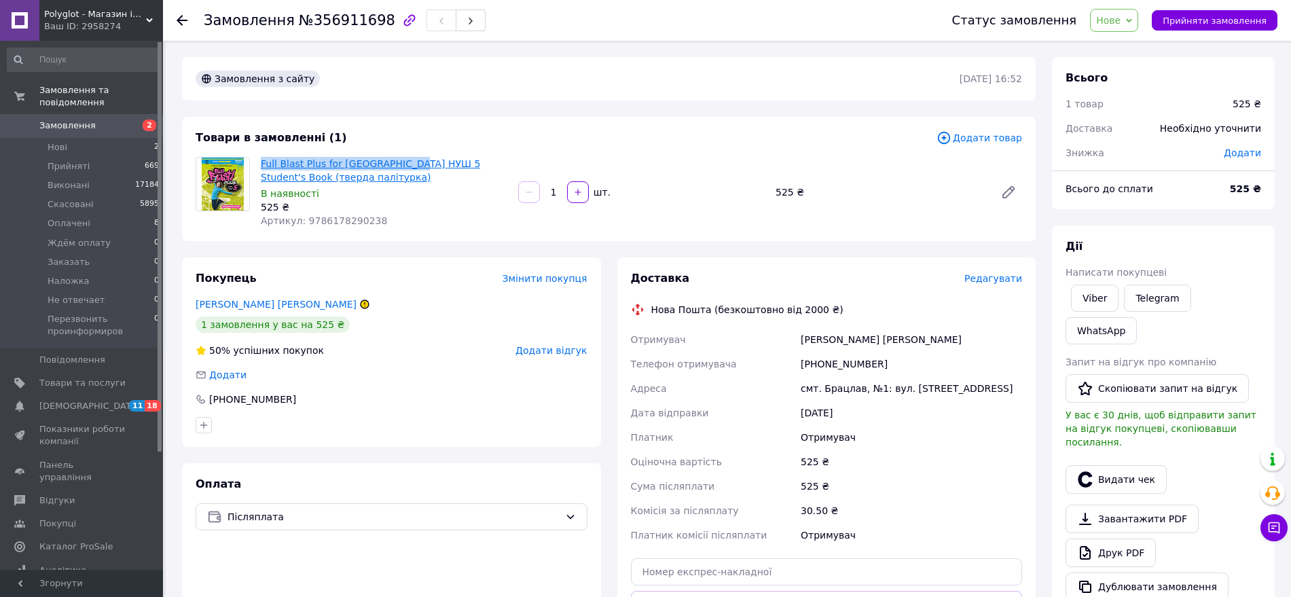
drag, startPoint x: 256, startPoint y: 161, endPoint x: 401, endPoint y: 166, distance: 145.5
click at [401, 166] on div "Full Blast Plus for [GEOGRAPHIC_DATA] НУШ 5 Student's Book (тверда палітурка) В…" at bounding box center [383, 192] width 257 height 76
click at [389, 181] on span "Full Blast Plus for [GEOGRAPHIC_DATA] НУШ 5 Student's Book (тверда палітурка)" at bounding box center [384, 170] width 247 height 27
drag, startPoint x: 257, startPoint y: 164, endPoint x: 381, endPoint y: 170, distance: 123.8
click at [354, 170] on div "Full Blast Plus for [GEOGRAPHIC_DATA] НУШ 5 Student's Book (тверда палітурка) В…" at bounding box center [383, 192] width 257 height 76
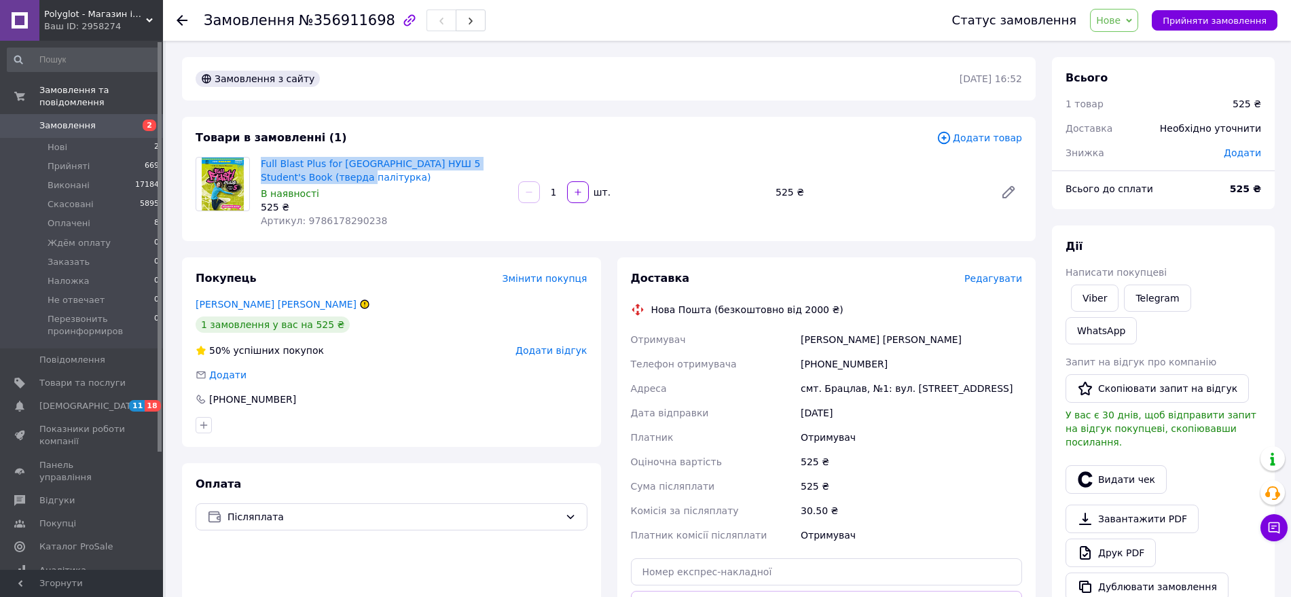
click at [406, 178] on span "Full Blast Plus for [GEOGRAPHIC_DATA] НУШ 5 Student's Book (тверда палітурка)" at bounding box center [384, 170] width 247 height 27
drag, startPoint x: 467, startPoint y: 171, endPoint x: 446, endPoint y: 156, distance: 25.8
click at [499, 181] on span "Full Blast Plus for [GEOGRAPHIC_DATA] НУШ 5 Student's Book (тверда палітурка)" at bounding box center [384, 170] width 247 height 27
drag, startPoint x: 402, startPoint y: 175, endPoint x: 421, endPoint y: 172, distance: 19.2
click at [421, 172] on span "Full Blast Plus for [GEOGRAPHIC_DATA] НУШ 5 Student's Book (тверда палітурка)" at bounding box center [384, 170] width 247 height 27
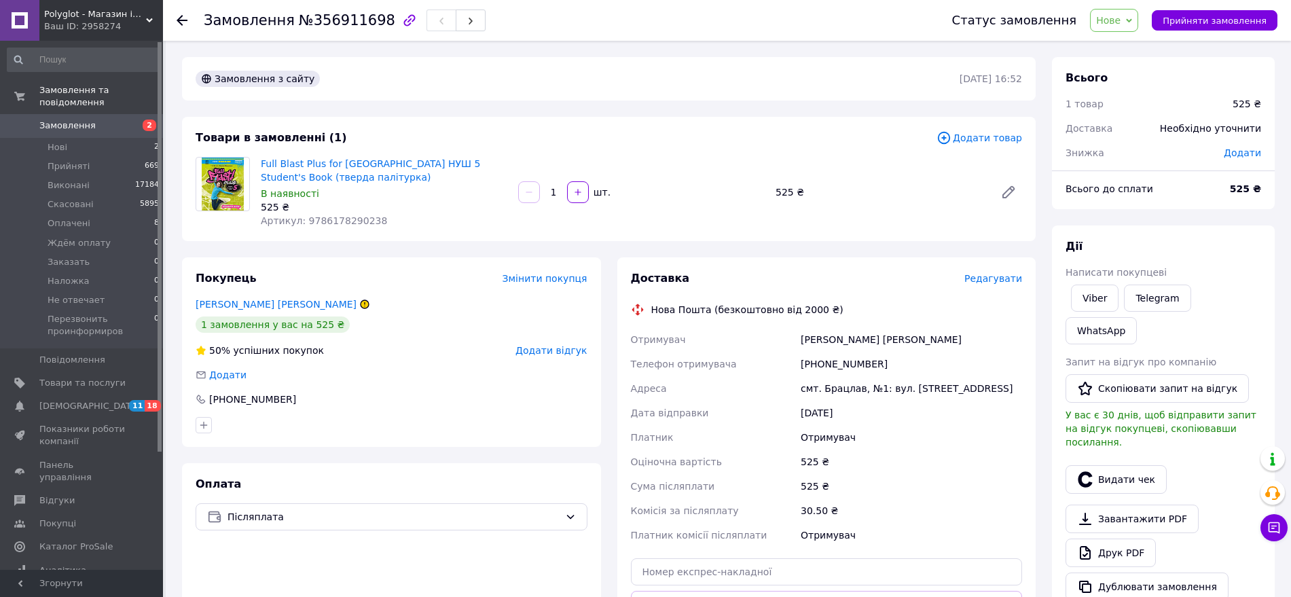
click at [409, 171] on span "Full Blast Plus for [GEOGRAPHIC_DATA] НУШ 5 Student's Book (тверда палітурка)" at bounding box center [384, 170] width 247 height 27
click at [258, 163] on div "Full Blast Plus for [GEOGRAPHIC_DATA] НУШ 5 Student's Book (тверда палітурка) В…" at bounding box center [609, 192] width 838 height 71
click at [261, 139] on span "Товари в замовленні (1)" at bounding box center [271, 137] width 151 height 13
drag, startPoint x: 258, startPoint y: 165, endPoint x: 439, endPoint y: 190, distance: 183.1
click at [298, 167] on div "Full Blast Plus for [GEOGRAPHIC_DATA] НУШ 5 Student's Book (тверда палітурка) В…" at bounding box center [383, 192] width 257 height 76
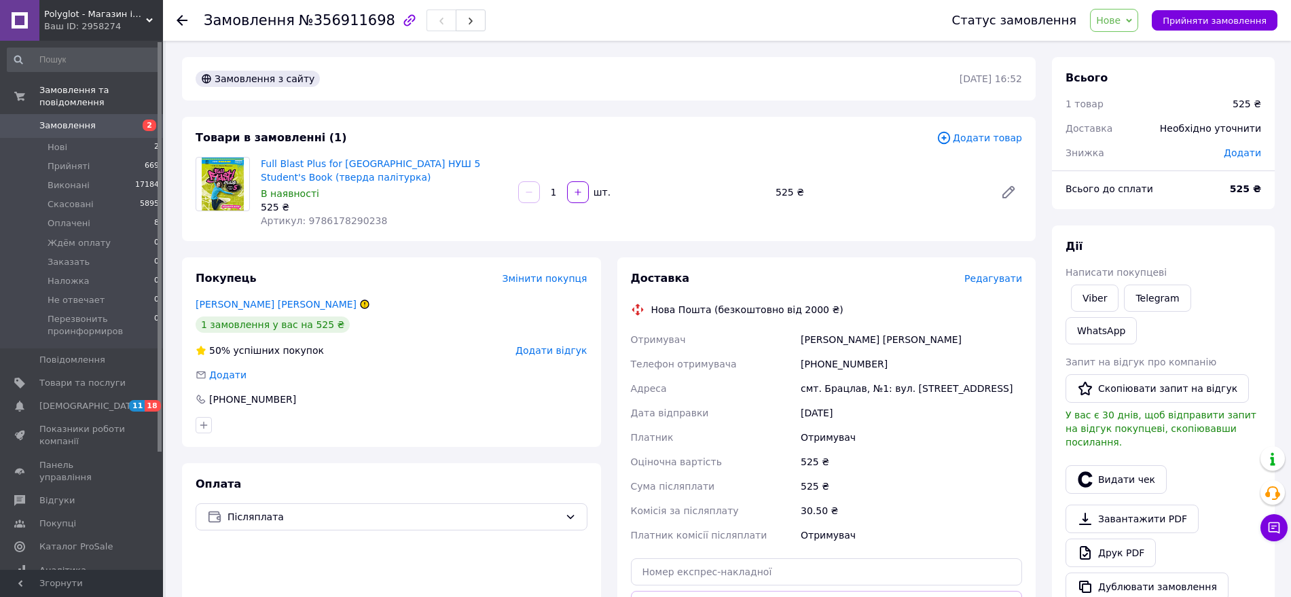
click at [496, 209] on div "525 ₴" at bounding box center [384, 207] width 247 height 14
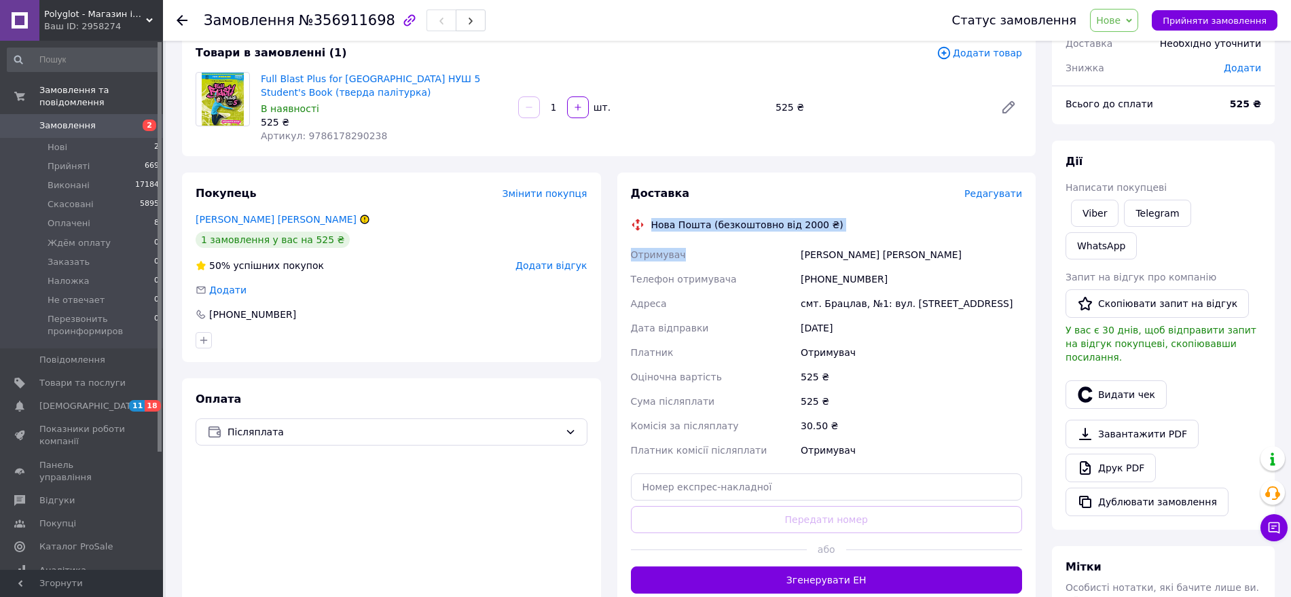
drag, startPoint x: 646, startPoint y: 223, endPoint x: 733, endPoint y: 261, distance: 94.9
click at [719, 249] on div "Доставка Редагувати Нова Пошта (безкоштовно від 2000 ₴) Отримувач [PERSON_NAME]…" at bounding box center [827, 390] width 392 height 408
drag, startPoint x: 859, startPoint y: 302, endPoint x: 882, endPoint y: 302, distance: 23.8
click at [869, 302] on div "смт. Брацлав, №1: вул. [STREET_ADDRESS]" at bounding box center [911, 303] width 227 height 24
click at [901, 267] on div "[PHONE_NUMBER]" at bounding box center [911, 279] width 227 height 24
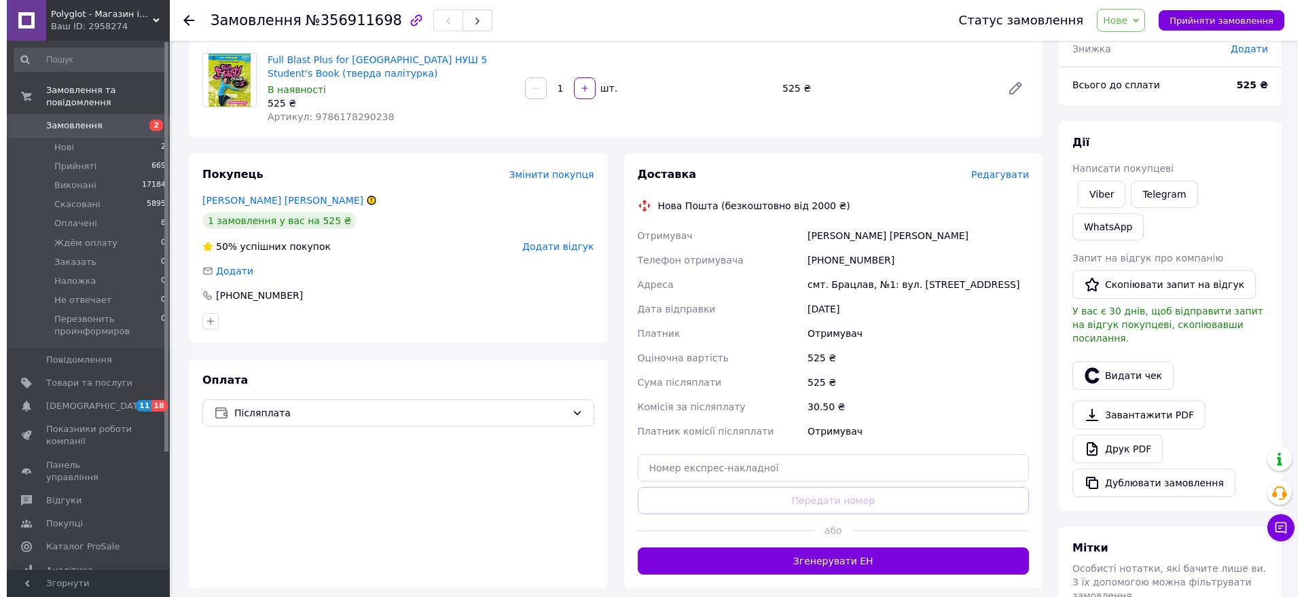
scroll to position [0, 0]
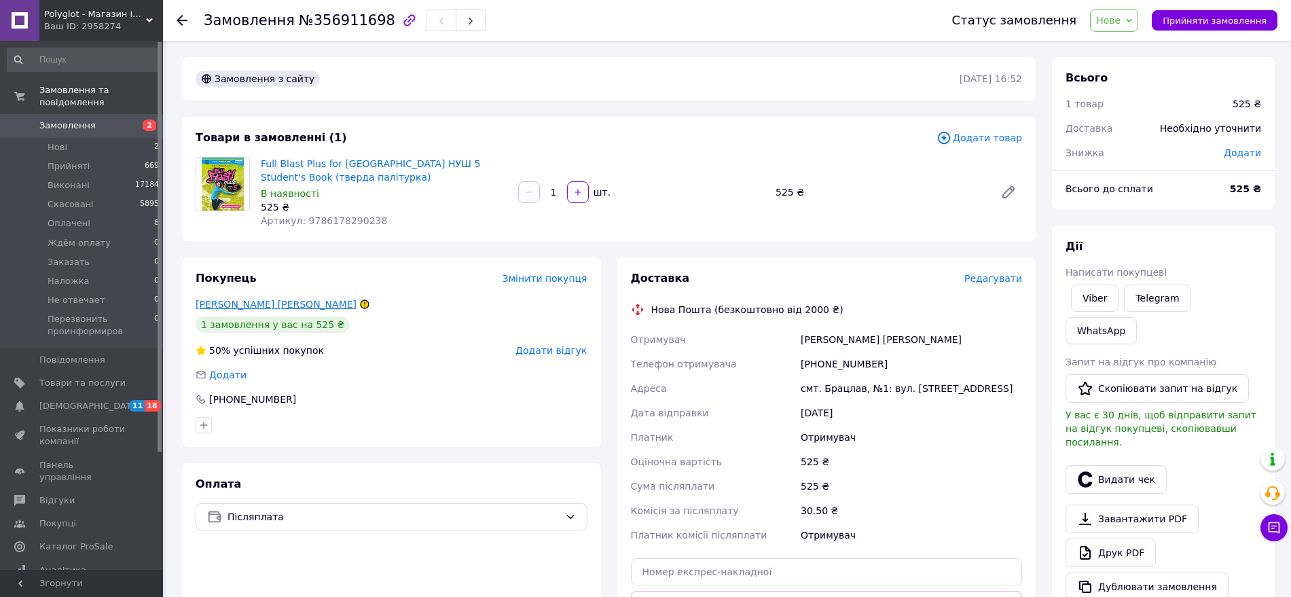
click at [256, 302] on link "[PERSON_NAME] [PERSON_NAME]" at bounding box center [276, 304] width 161 height 11
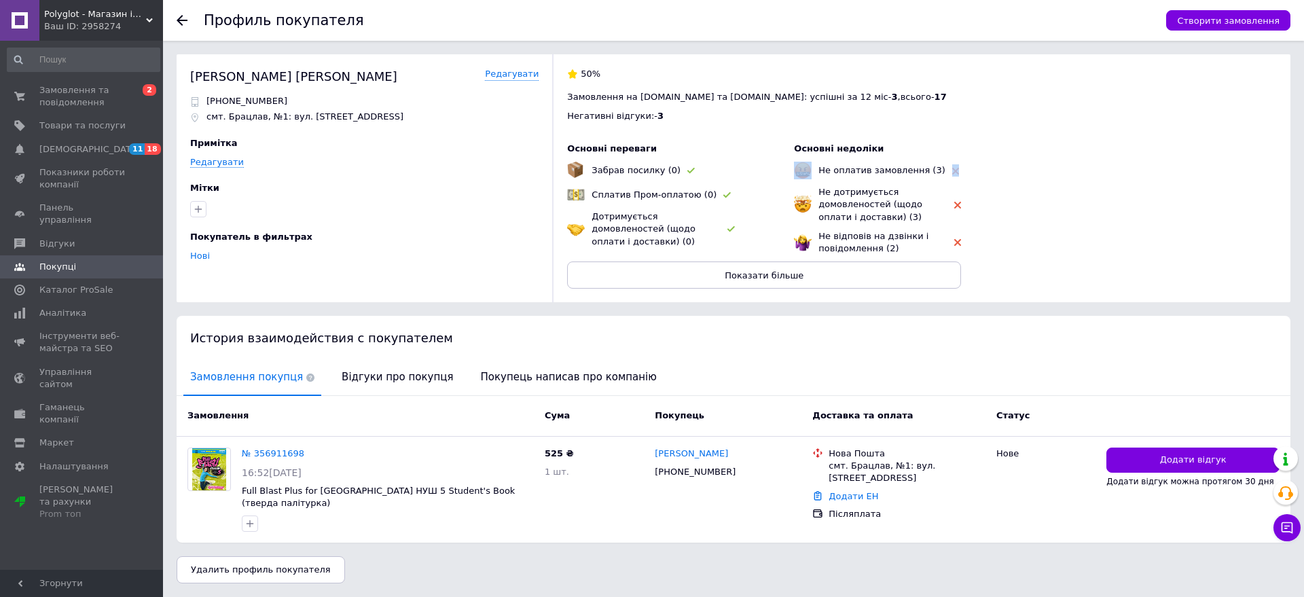
drag, startPoint x: 946, startPoint y: 154, endPoint x: 921, endPoint y: 163, distance: 26.2
click at [921, 163] on div "Основні недоліки Не оплатив замовлення (3) Не дотримується домовленостей (щодо …" at bounding box center [877, 199] width 167 height 112
click at [986, 140] on div "50% Замовлення на [DOMAIN_NAME] та [DOMAIN_NAME]: успішні за 12 міс - 3 , всьог…" at bounding box center [914, 178] width 725 height 248
drag, startPoint x: 915, startPoint y: 169, endPoint x: 929, endPoint y: 166, distance: 14.7
click at [929, 166] on div "Не оплатив замовлення (3)" at bounding box center [876, 171] width 164 height 18
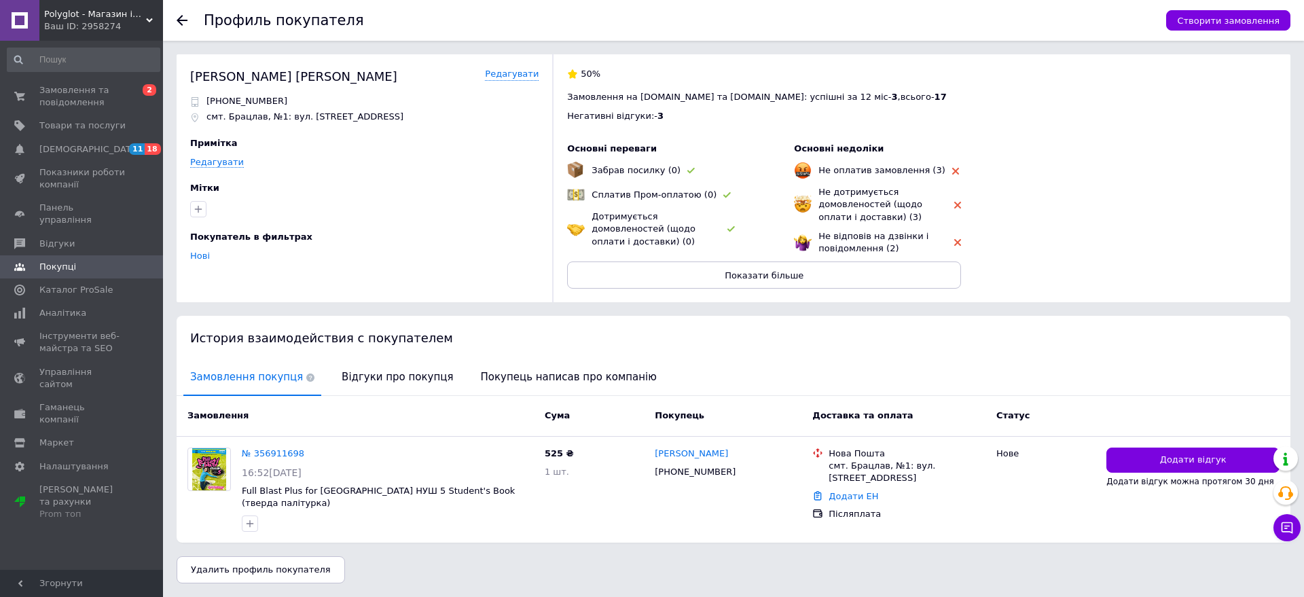
drag, startPoint x: 921, startPoint y: 170, endPoint x: 929, endPoint y: 170, distance: 8.2
click at [929, 170] on div "Не оплатив замовлення (3)" at bounding box center [876, 171] width 164 height 18
drag, startPoint x: 863, startPoint y: 223, endPoint x: 880, endPoint y: 222, distance: 16.4
click at [880, 222] on div "Не дотримується домовленостей (щодо оплати і доставки) (3)" at bounding box center [883, 204] width 129 height 37
drag, startPoint x: 878, startPoint y: 253, endPoint x: 899, endPoint y: 264, distance: 24.0
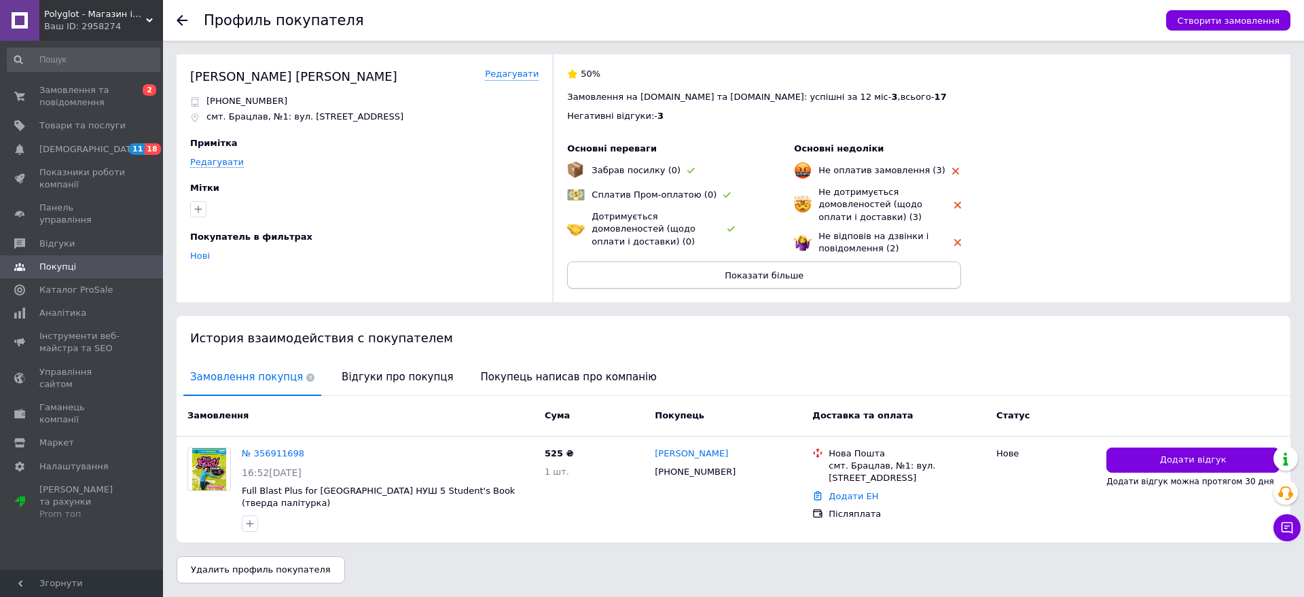
click at [901, 253] on div "Не відповів на дзвінки і повідомлення (2)" at bounding box center [883, 242] width 129 height 24
click at [890, 281] on button "Показати більше" at bounding box center [764, 275] width 394 height 27
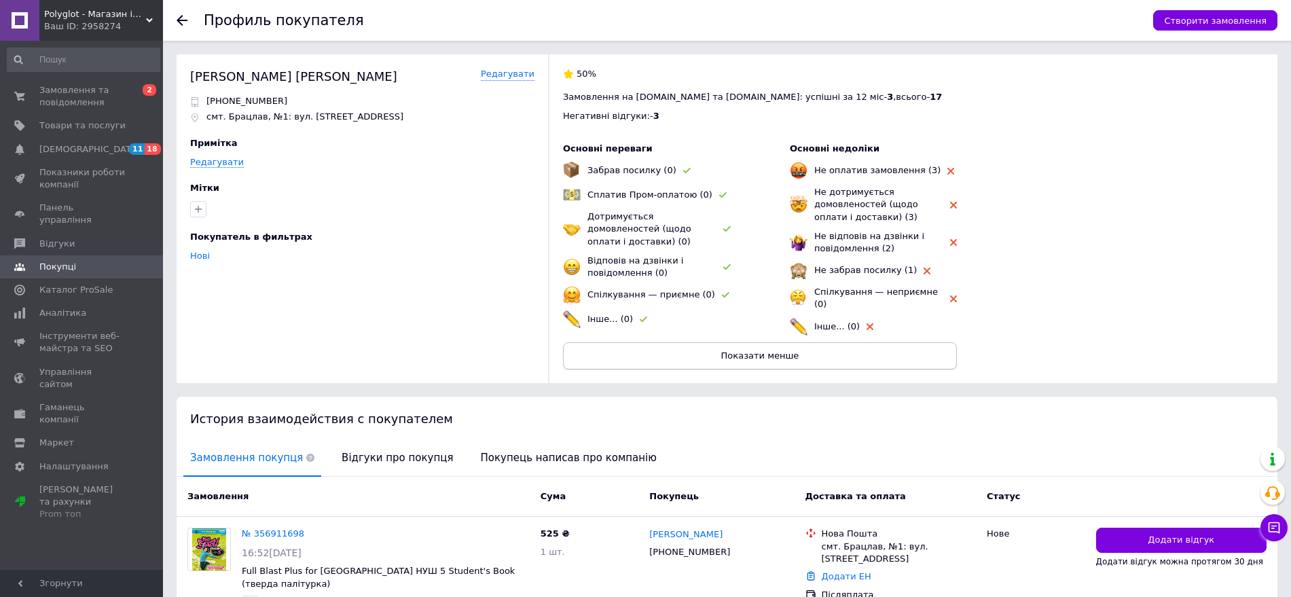
click at [854, 350] on button "Показати менше" at bounding box center [760, 355] width 394 height 27
